Goal: Find specific page/section: Find specific page/section

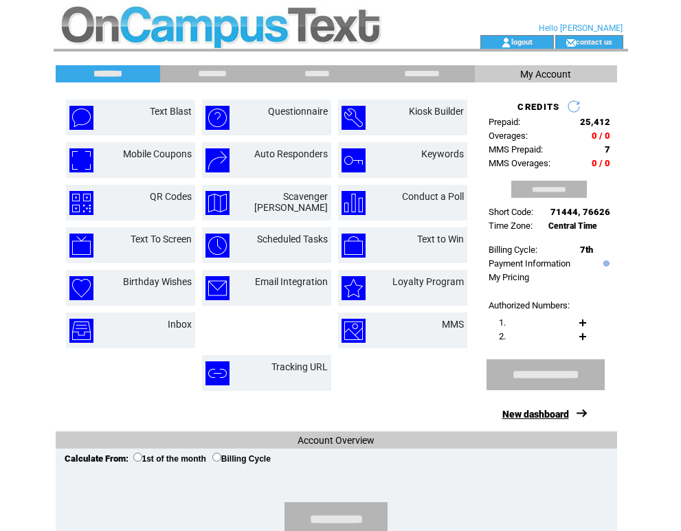
click at [533, 409] on link "New dashboard" at bounding box center [535, 414] width 67 height 11
click at [532, 409] on link "New dashboard" at bounding box center [535, 414] width 67 height 11
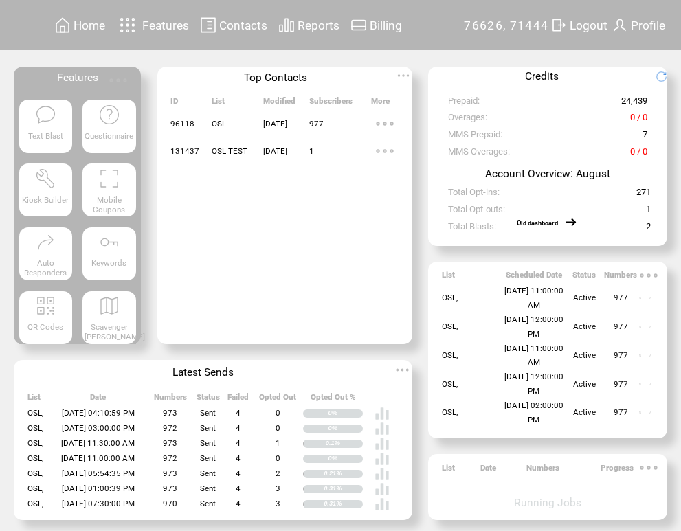
scroll to position [5, 0]
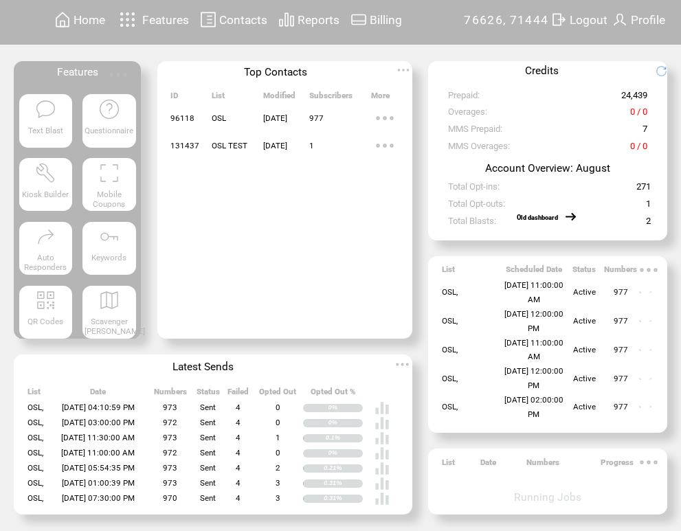
click at [109, 313] on div "Scavenger [PERSON_NAME]" at bounding box center [108, 312] width 53 height 53
click at [374, 146] on img at bounding box center [384, 145] width 27 height 27
click at [386, 184] on td at bounding box center [384, 181] width 27 height 14
